Goal: Task Accomplishment & Management: Use online tool/utility

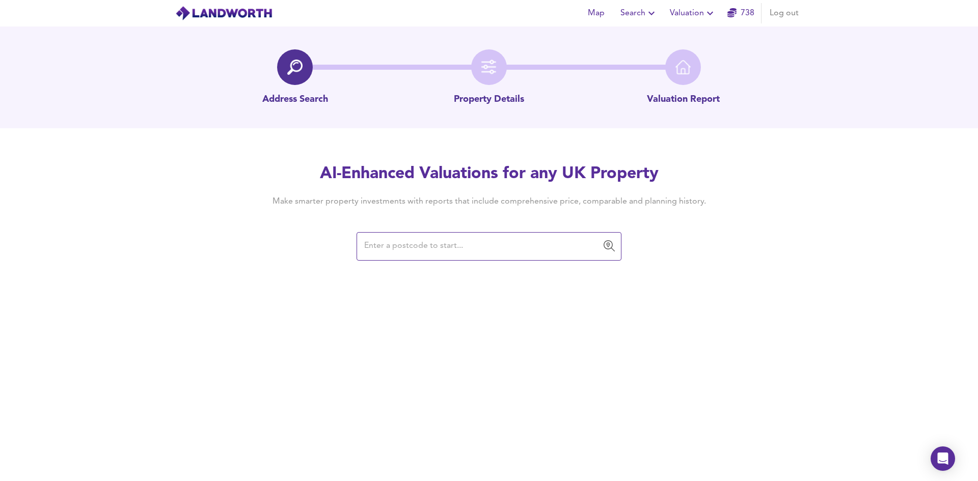
click at [329, 385] on div "Map Search Valuation 738 Log out Address Search Property Details Valuation Repo…" at bounding box center [489, 240] width 978 height 481
click at [345, 410] on div "Map Search Valuation 738 Log out Address Search Property Details Valuation Repo…" at bounding box center [489, 240] width 978 height 481
click at [425, 252] on input "text" at bounding box center [481, 246] width 240 height 19
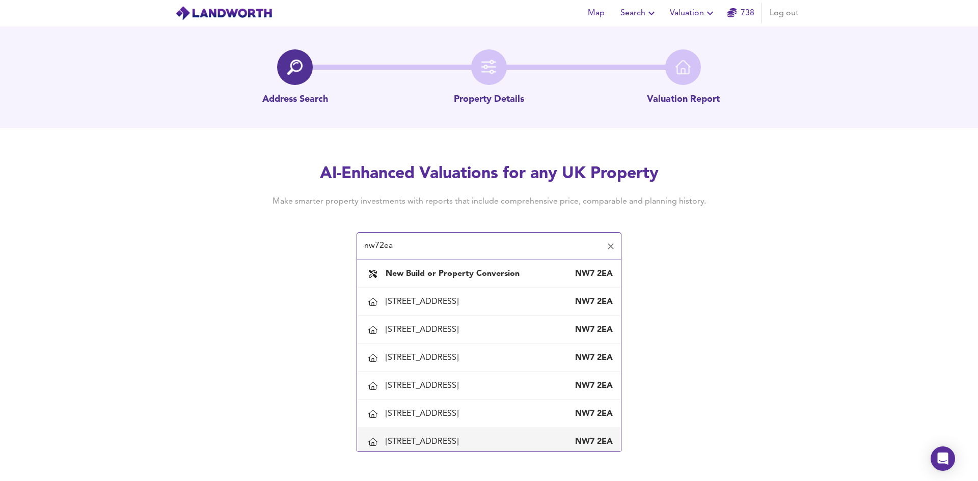
click at [420, 441] on div "[STREET_ADDRESS]" at bounding box center [424, 442] width 77 height 11
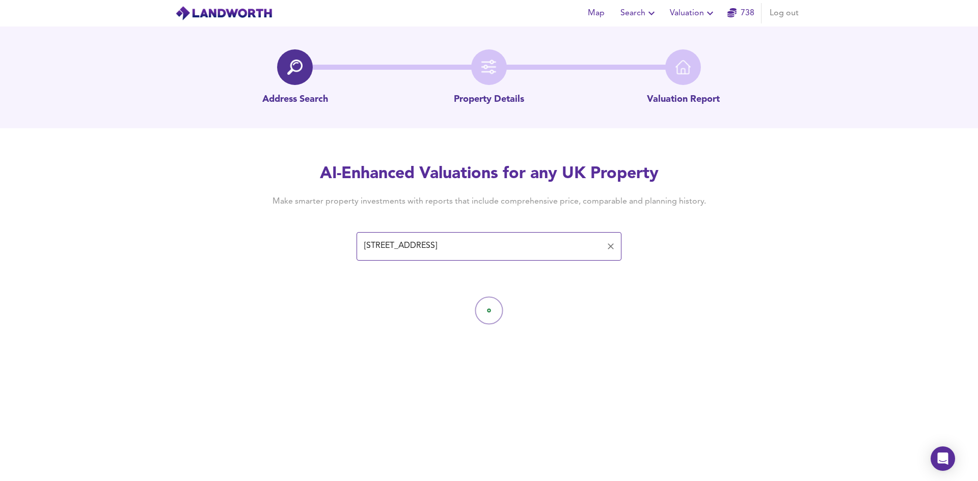
type input "[STREET_ADDRESS]"
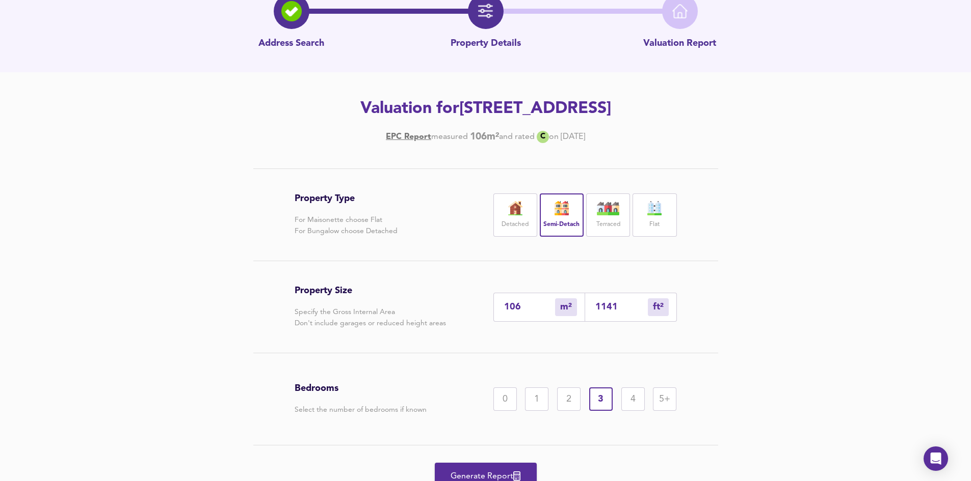
scroll to position [102, 0]
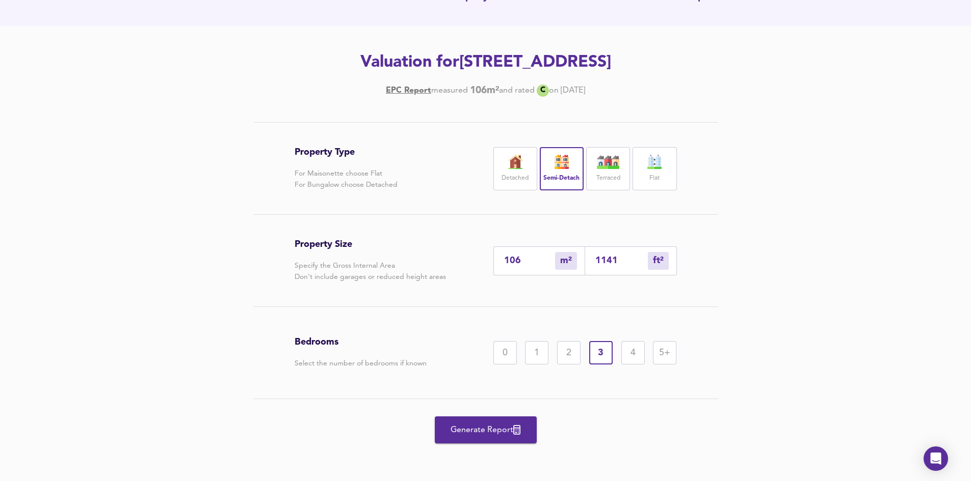
click at [486, 428] on span "Generate Report" at bounding box center [486, 430] width 82 height 14
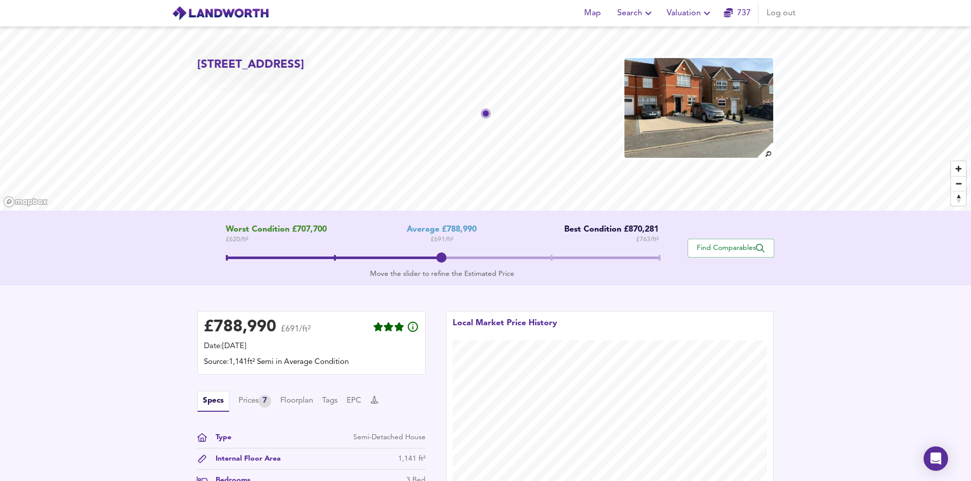
click at [519, 251] on div "Worst Condition £707,700 £ 620 / ft² Average £788,990 £ 691 / ft² Best Conditio…" at bounding box center [442, 248] width 490 height 46
click at [540, 258] on span at bounding box center [442, 258] width 433 height 3
click at [450, 263] on span at bounding box center [442, 259] width 433 height 18
click at [258, 408] on div "Prices 7" at bounding box center [254, 401] width 33 height 13
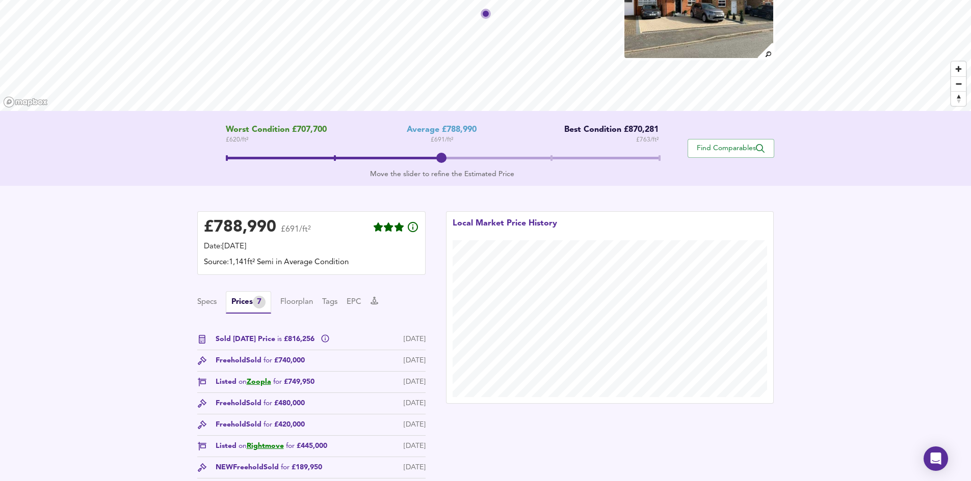
scroll to position [102, 0]
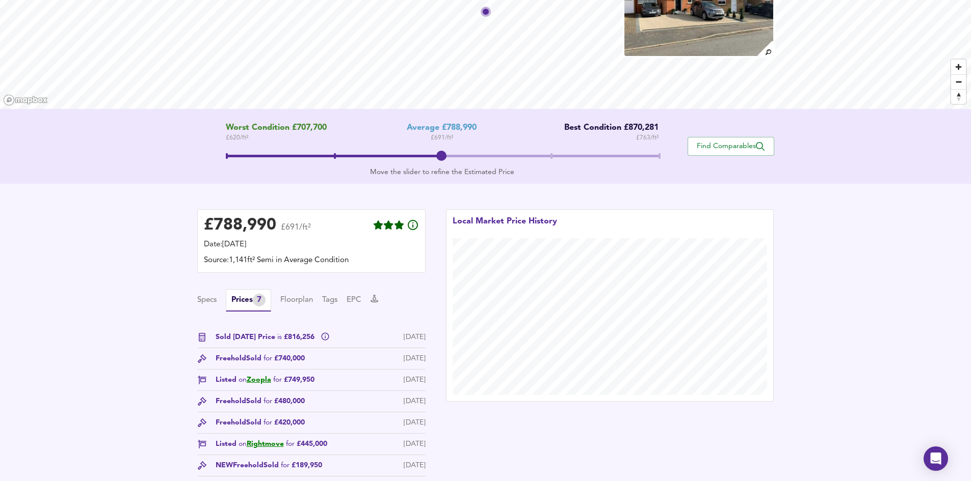
click at [882, 316] on div "£ 788,990 £691/ft² Date: [DATE] Source: 1,141ft² Semi in Average Condition Spec…" at bounding box center [485, 356] width 971 height 344
click at [723, 151] on span "Find Comparables" at bounding box center [730, 147] width 75 height 10
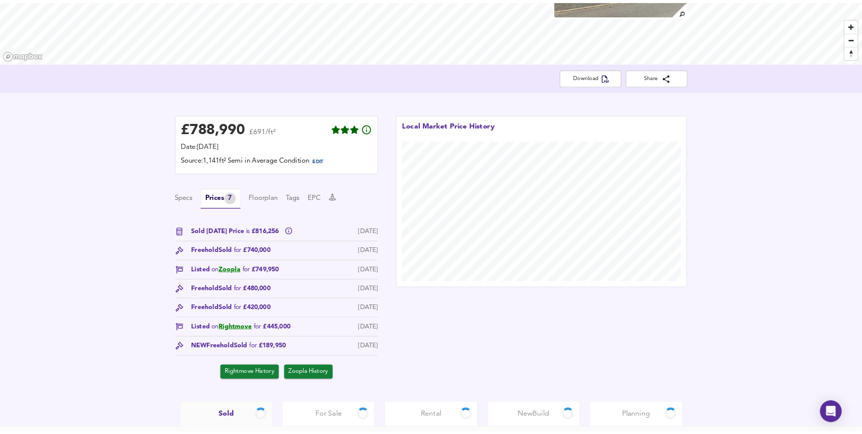
scroll to position [202, 0]
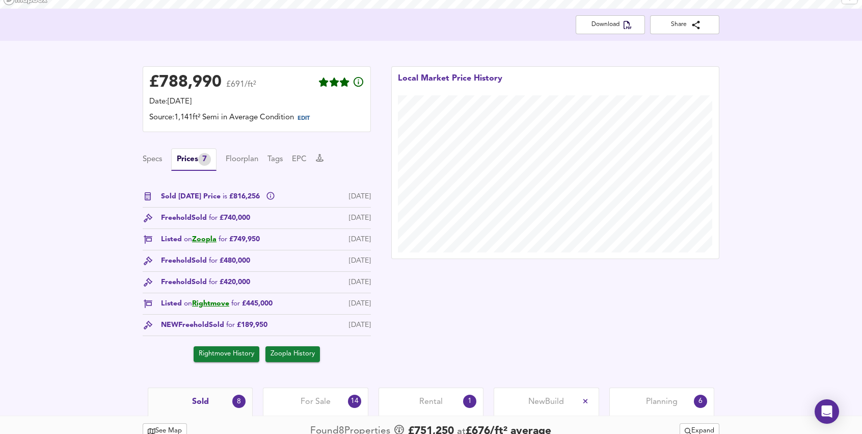
click at [814, 173] on div "£ 788,990 £691/ft² Date: [DATE] Source: 1,141ft² Semi in Average Condition EDIT…" at bounding box center [431, 214] width 862 height 346
